Goal: Task Accomplishment & Management: Complete application form

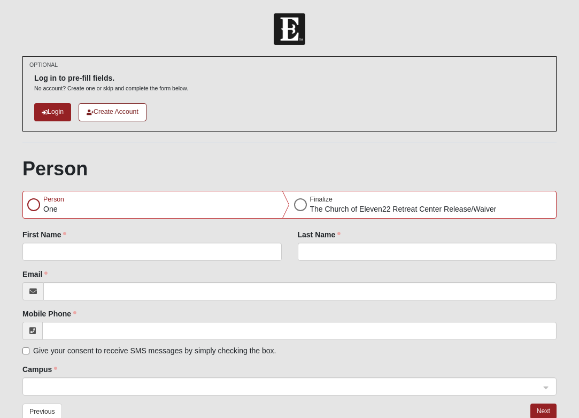
click at [48, 209] on p "One" at bounding box center [53, 209] width 21 height 11
click at [30, 203] on div at bounding box center [33, 204] width 13 height 13
click at [51, 115] on link "Login" at bounding box center [52, 112] width 37 height 18
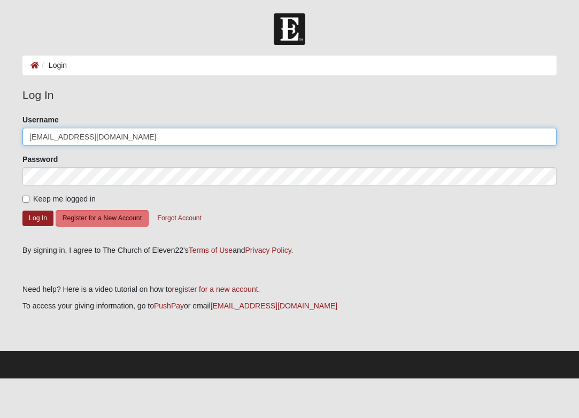
type input "[EMAIL_ADDRESS][DOMAIN_NAME]"
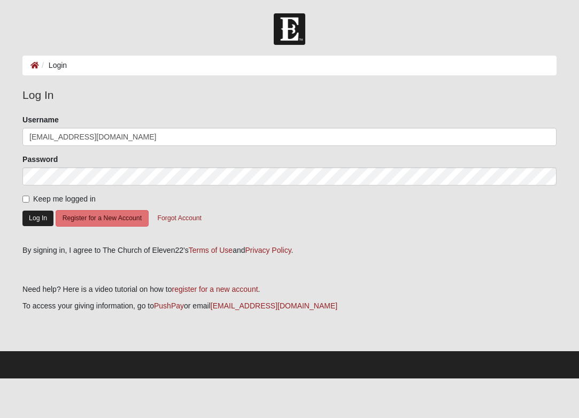
click at [29, 220] on button "Log In" at bounding box center [37, 219] width 31 height 16
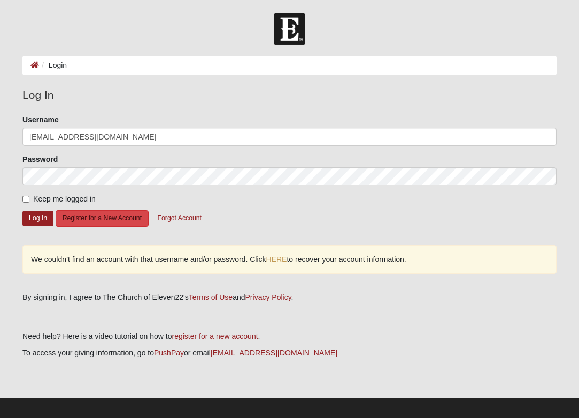
click at [78, 221] on button "Register for a New Account" at bounding box center [102, 218] width 93 height 17
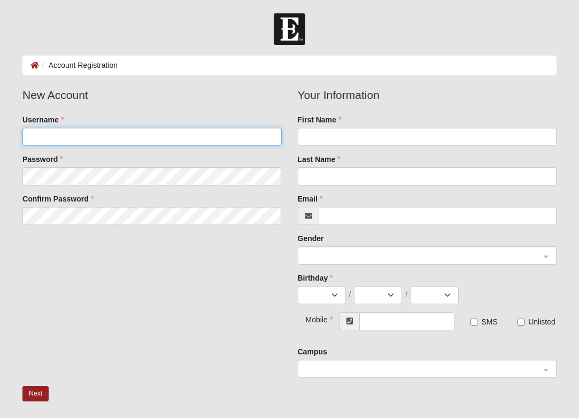
click at [62, 144] on input "Username" at bounding box center [151, 137] width 259 height 18
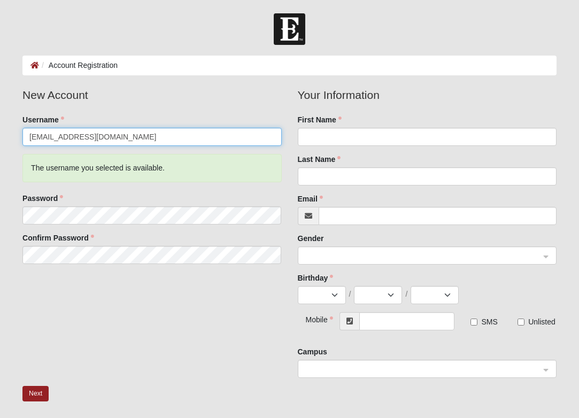
click at [126, 140] on input "Joy@hovergirlproperties.co" at bounding box center [151, 137] width 259 height 18
type input "Joy@hovergirlproperties.com"
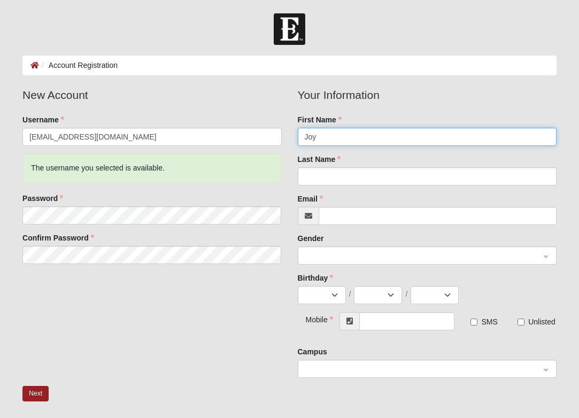
type input "Joy"
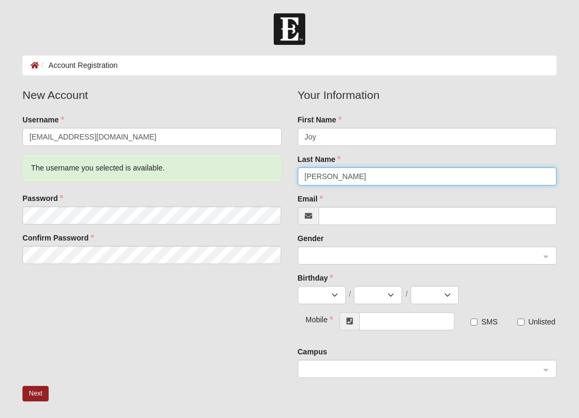
type input "Doyle"
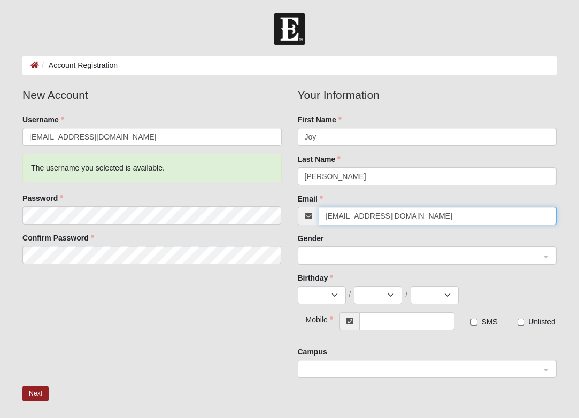
type input "joy@hovergirlproperties.com"
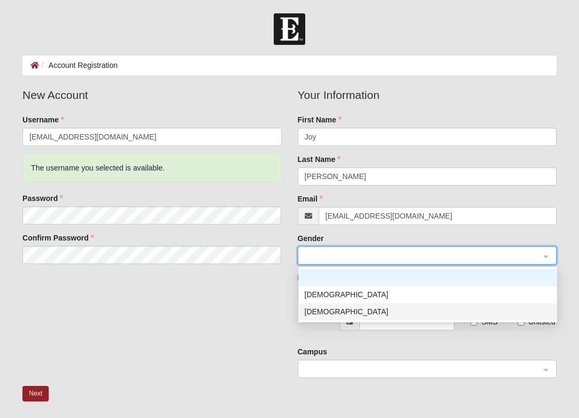
click at [308, 314] on div "Female" at bounding box center [428, 312] width 246 height 12
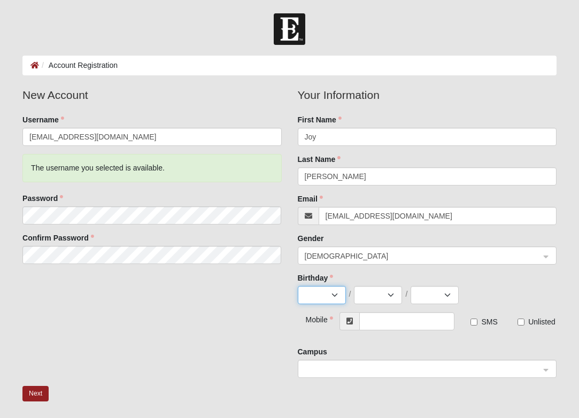
select select "5"
select select "24"
select select "1967"
click at [380, 321] on input "text" at bounding box center [407, 321] width 96 height 18
type input "(904) 881-7775"
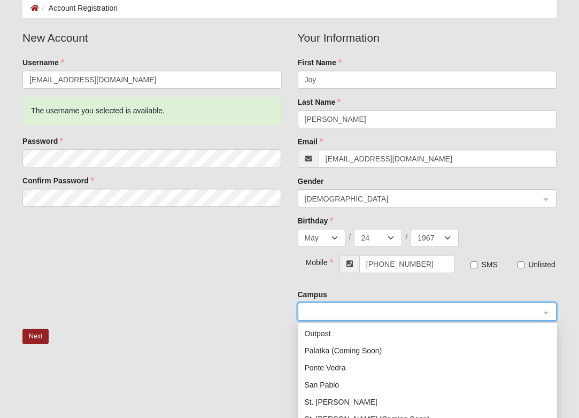
scroll to position [59, 0]
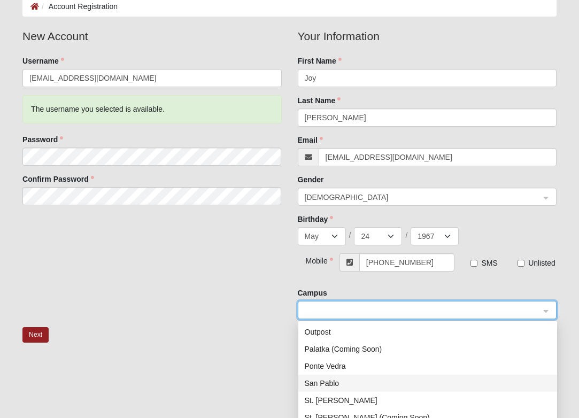
click at [322, 381] on div "San Pablo" at bounding box center [428, 383] width 246 height 12
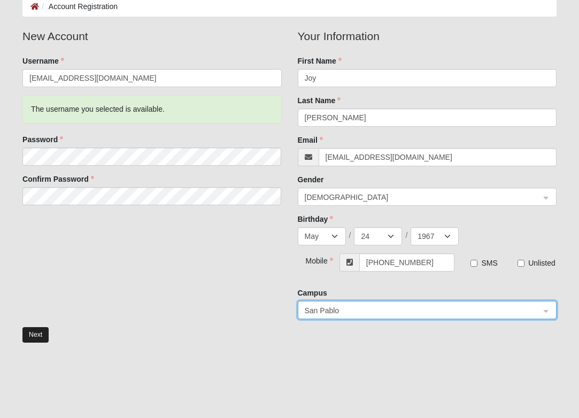
click at [30, 339] on button "Next" at bounding box center [35, 335] width 26 height 16
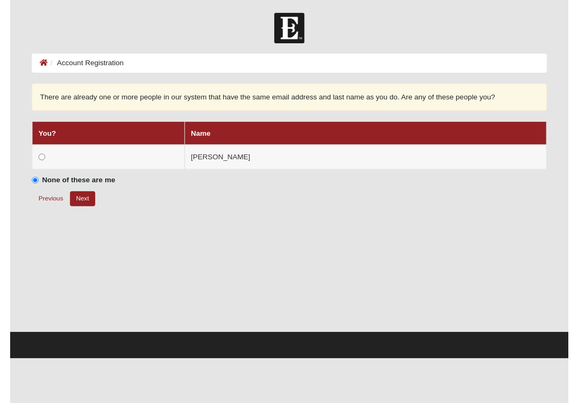
scroll to position [0, 0]
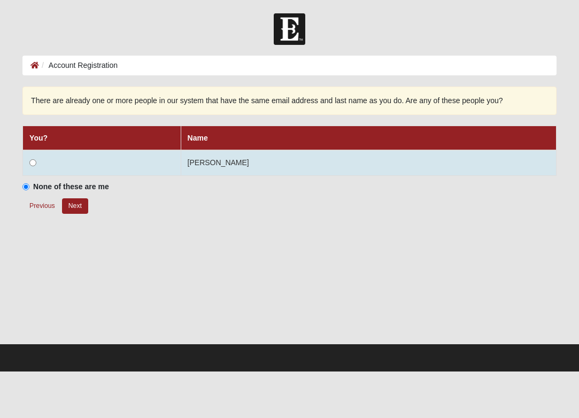
click at [33, 164] on input "radio" at bounding box center [32, 162] width 7 height 7
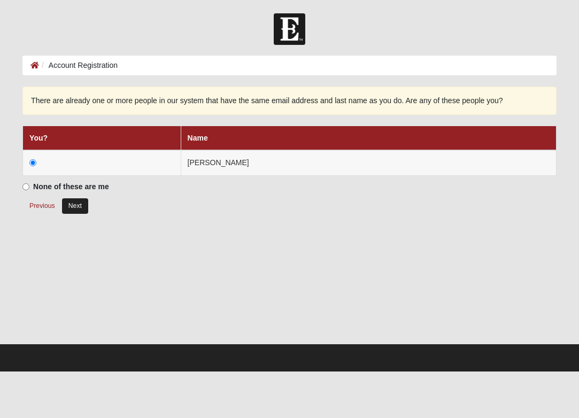
click at [68, 200] on button "Next" at bounding box center [75, 206] width 26 height 16
radio input "true"
